Goal: Find specific page/section: Find specific page/section

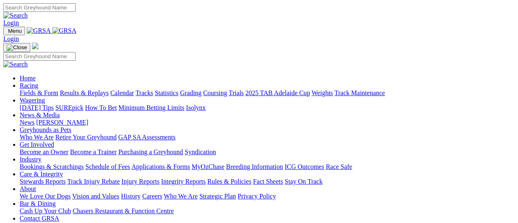
click at [22, 89] on link "Fields & Form" at bounding box center [39, 92] width 39 height 7
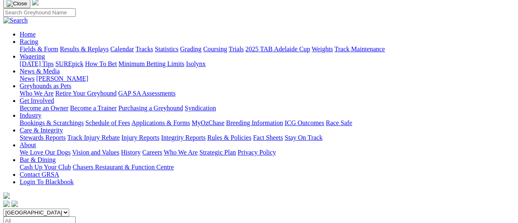
scroll to position [109, 0]
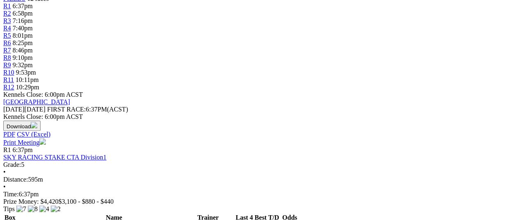
scroll to position [273, 0]
